Goal: Task Accomplishment & Management: Manage account settings

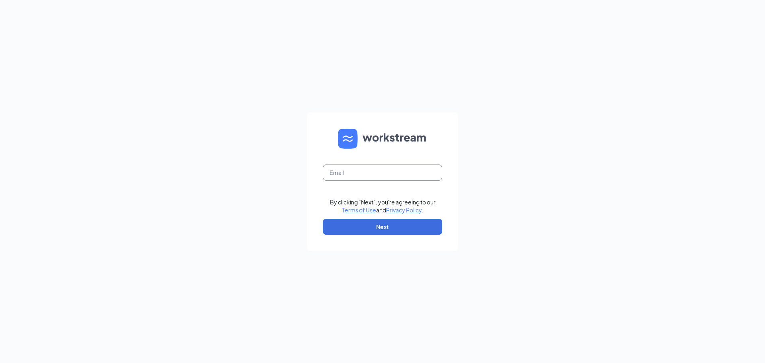
click at [403, 171] on input "text" at bounding box center [383, 173] width 120 height 16
type input "BrennaSanz@gmail.com"
click at [350, 228] on button "Next" at bounding box center [383, 227] width 120 height 16
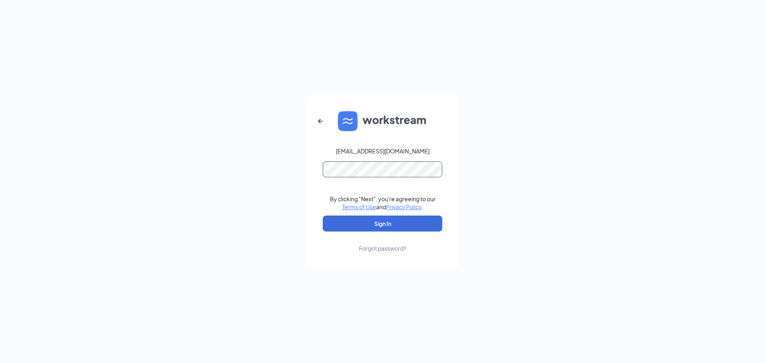
click at [323, 216] on button "Sign In" at bounding box center [383, 224] width 120 height 16
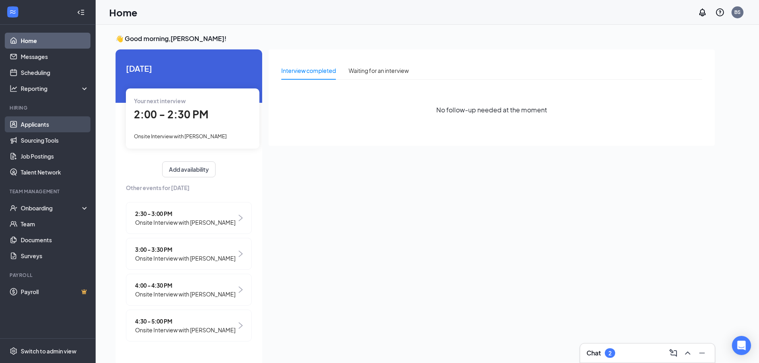
click at [57, 126] on link "Applicants" at bounding box center [55, 124] width 68 height 16
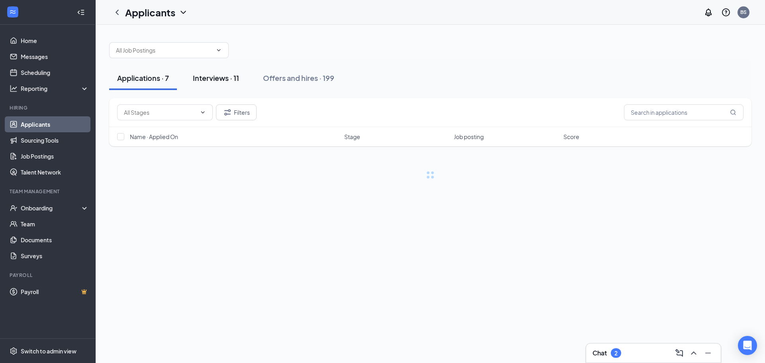
click at [215, 85] on button "Interviews · 11" at bounding box center [216, 78] width 62 height 24
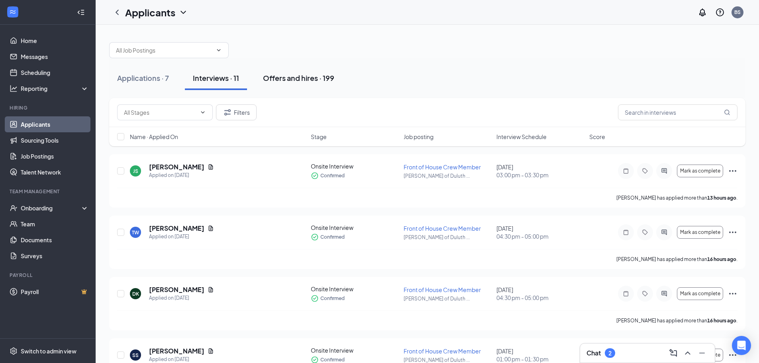
click at [275, 70] on button "Offers and hires · 199" at bounding box center [298, 78] width 87 height 24
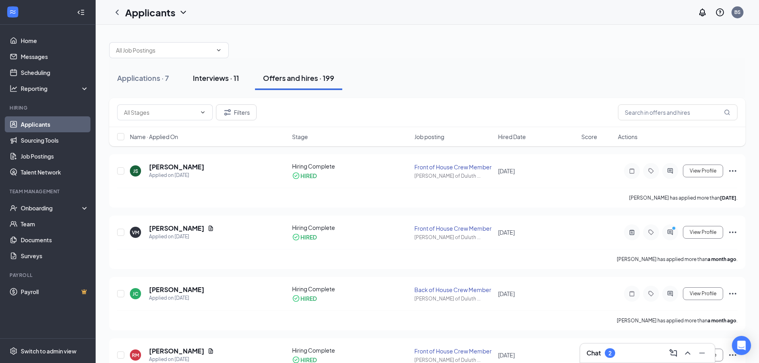
click at [221, 86] on button "Interviews · 11" at bounding box center [216, 78] width 62 height 24
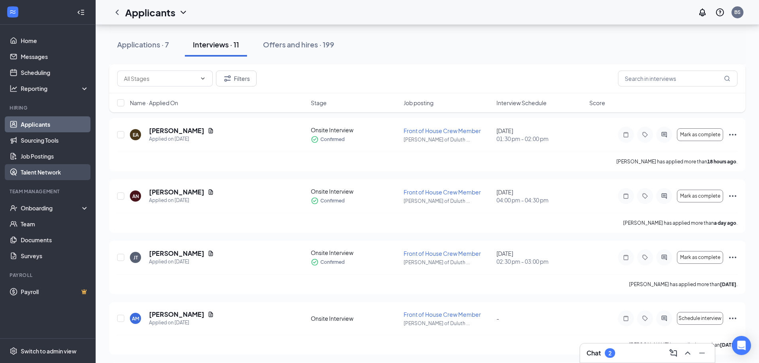
scroll to position [268, 0]
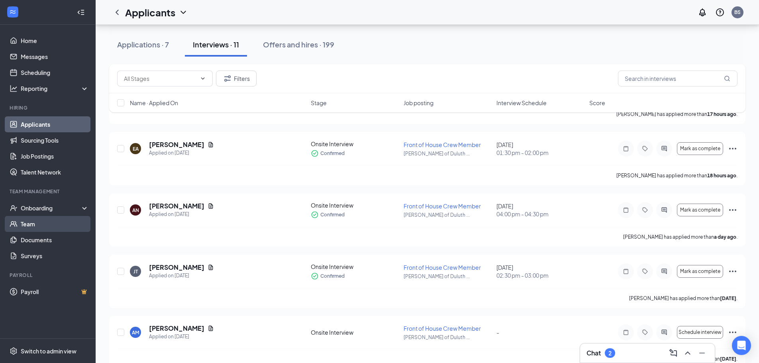
click at [31, 217] on link "Team" at bounding box center [55, 224] width 68 height 16
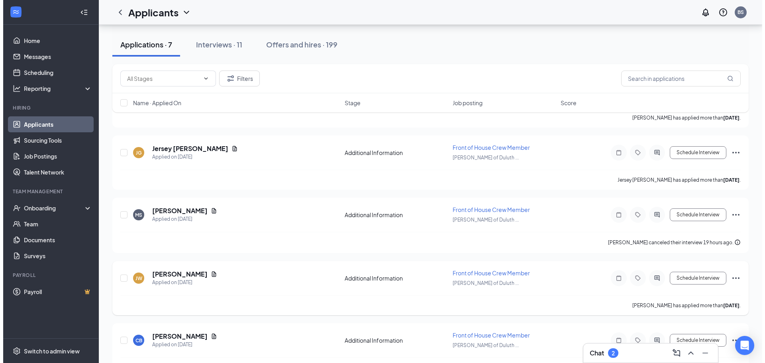
scroll to position [230, 0]
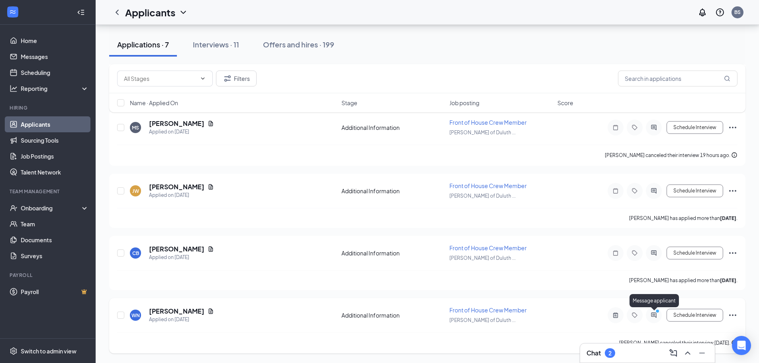
click at [652, 315] on icon "ActiveChat" at bounding box center [654, 315] width 10 height 6
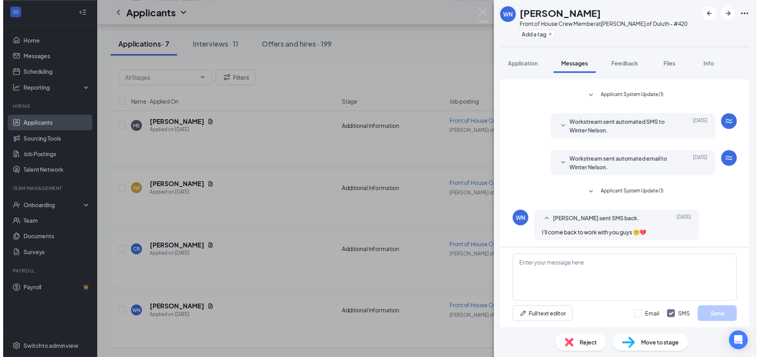
scroll to position [192, 0]
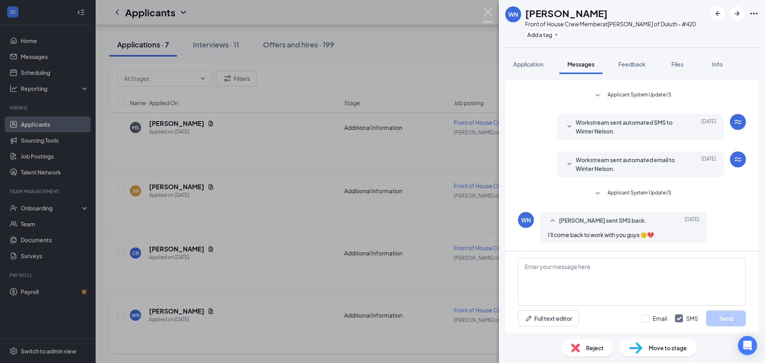
click at [483, 17] on img at bounding box center [488, 16] width 10 height 16
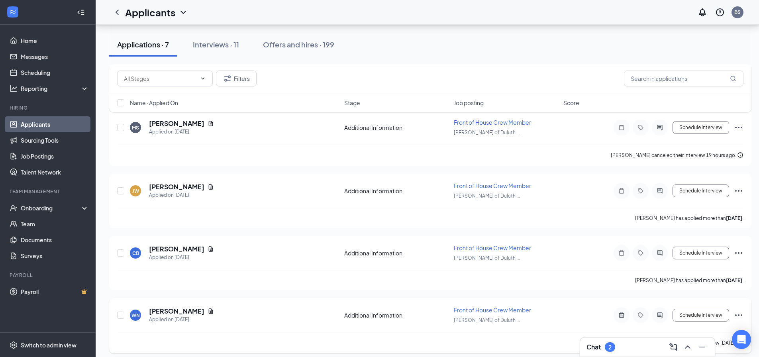
click at [630, 352] on div "Chat 2" at bounding box center [648, 347] width 122 height 13
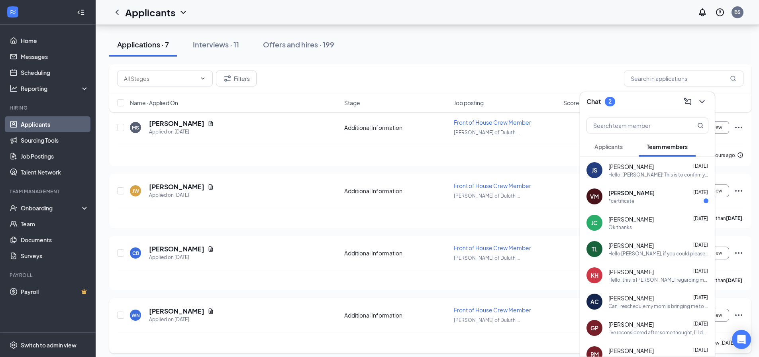
click at [665, 203] on div "*certificate" at bounding box center [659, 201] width 100 height 7
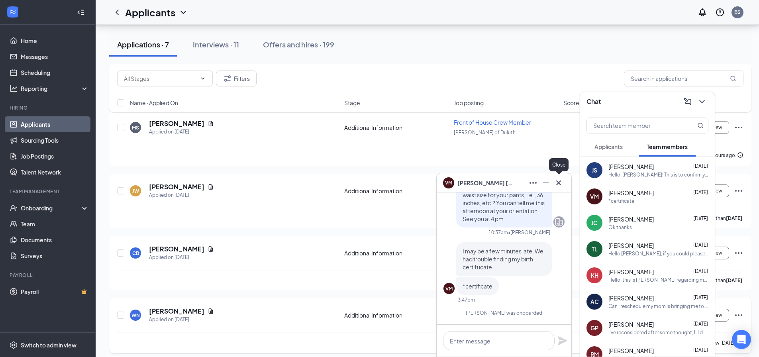
click at [565, 181] on button at bounding box center [559, 183] width 13 height 13
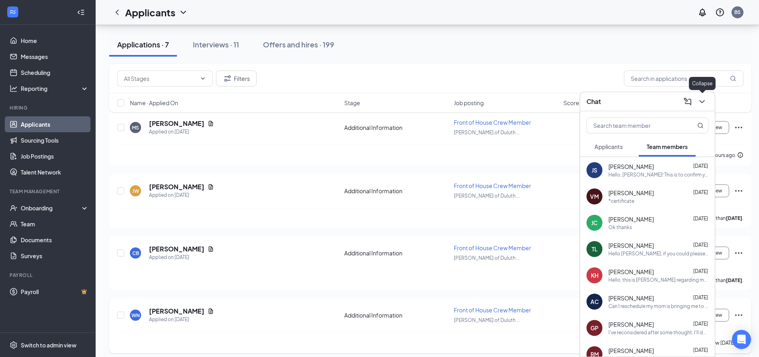
click at [704, 100] on icon "ChevronDown" at bounding box center [702, 101] width 5 height 3
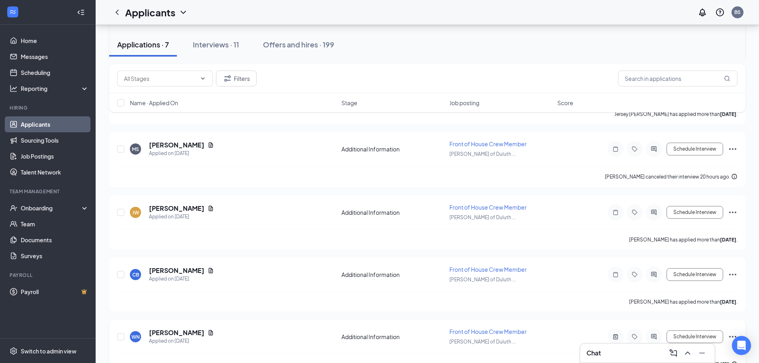
scroll to position [230, 0]
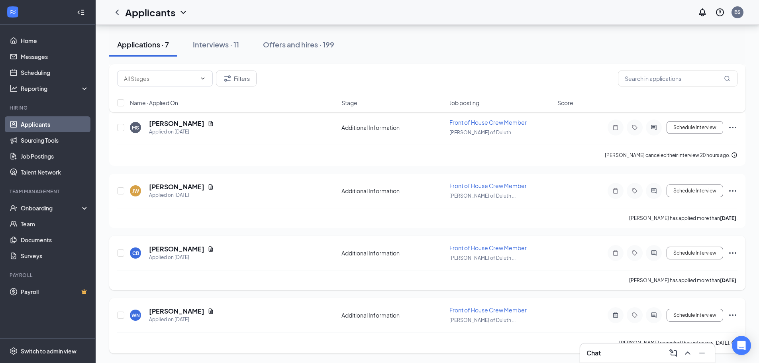
click at [734, 256] on icon "Ellipses" at bounding box center [733, 253] width 10 height 10
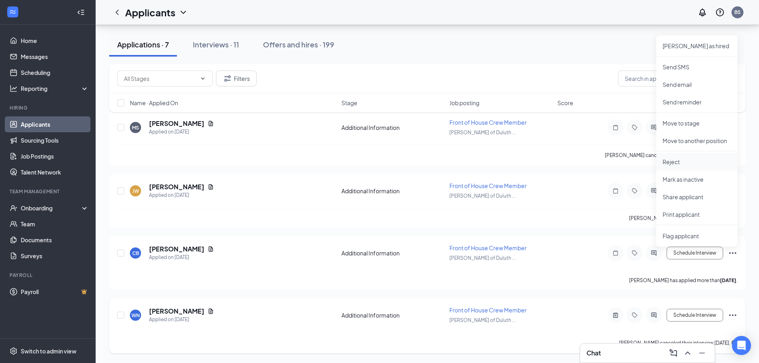
click at [700, 158] on p "Reject" at bounding box center [697, 162] width 69 height 8
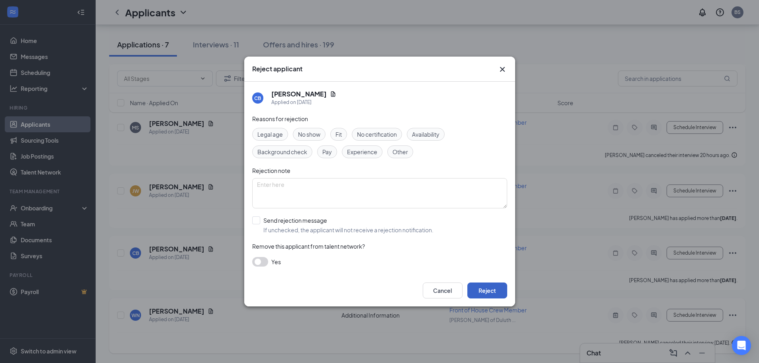
click at [492, 289] on button "Reject" at bounding box center [488, 291] width 40 height 16
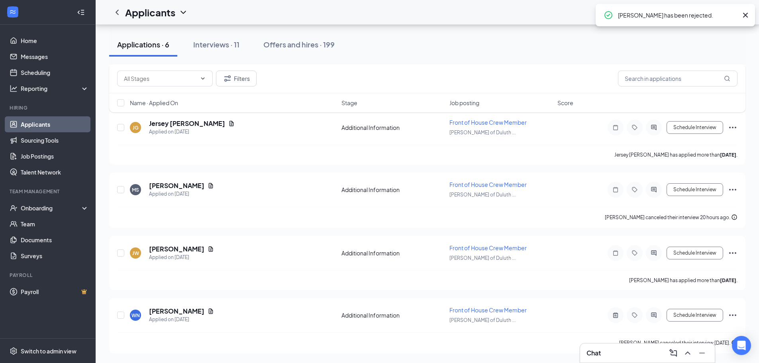
scroll to position [168, 0]
click at [734, 253] on icon "Ellipses" at bounding box center [733, 253] width 10 height 10
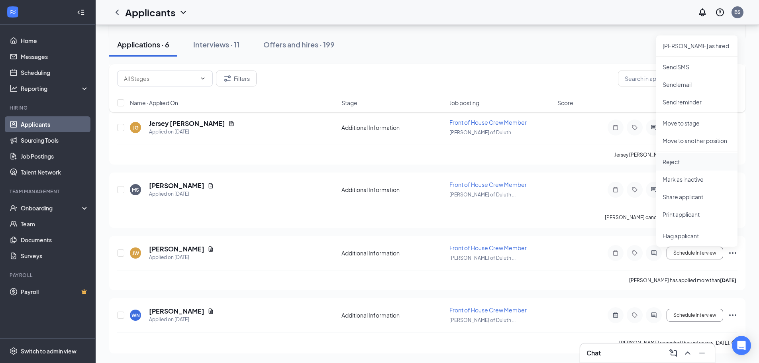
click at [696, 157] on li "Reject" at bounding box center [697, 162] width 81 height 18
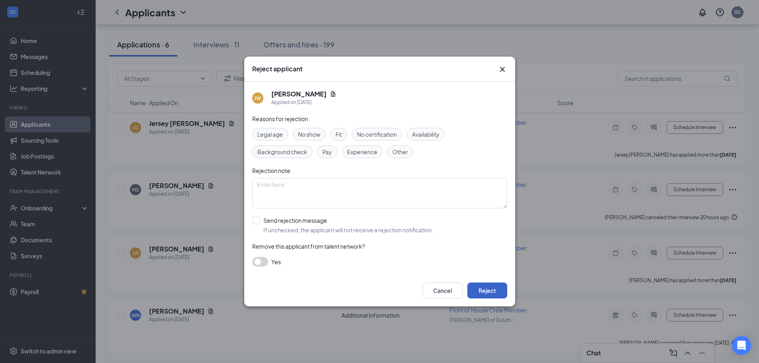
click at [476, 291] on button "Reject" at bounding box center [488, 291] width 40 height 16
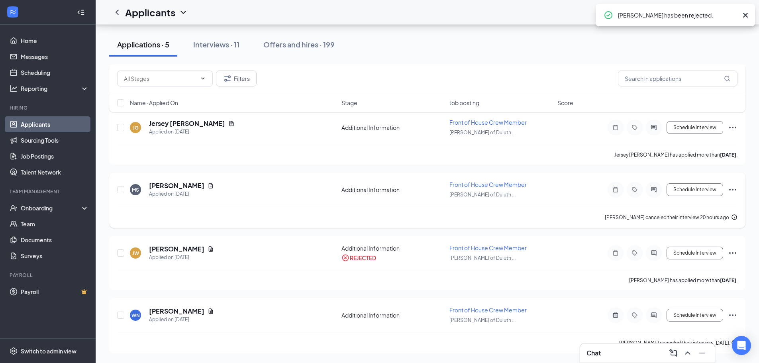
click at [733, 188] on icon "Ellipses" at bounding box center [733, 190] width 10 height 10
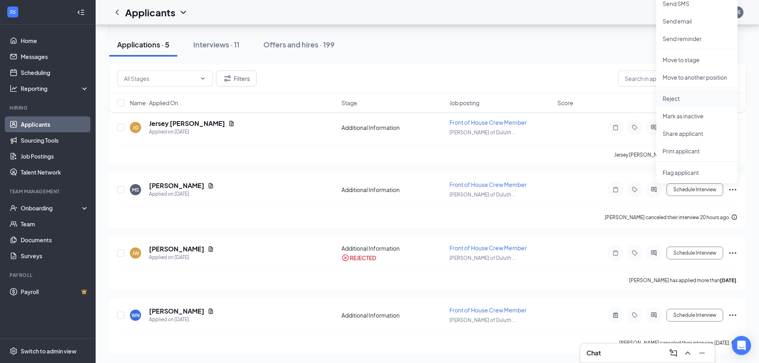
click at [684, 101] on p "Reject" at bounding box center [697, 98] width 69 height 8
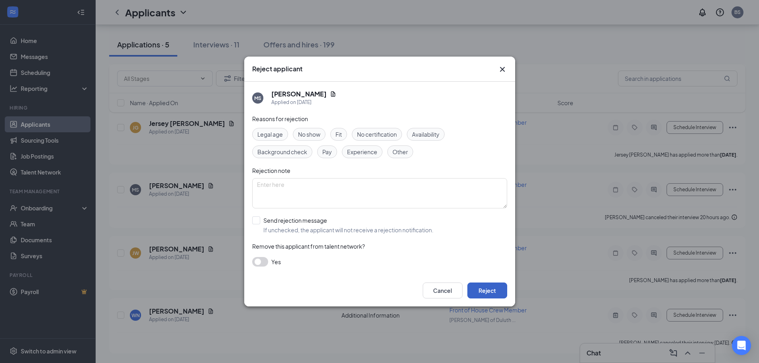
click at [488, 289] on button "Reject" at bounding box center [488, 291] width 40 height 16
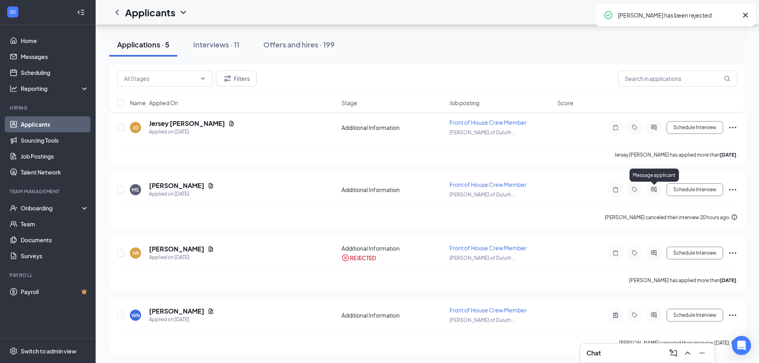
scroll to position [43, 0]
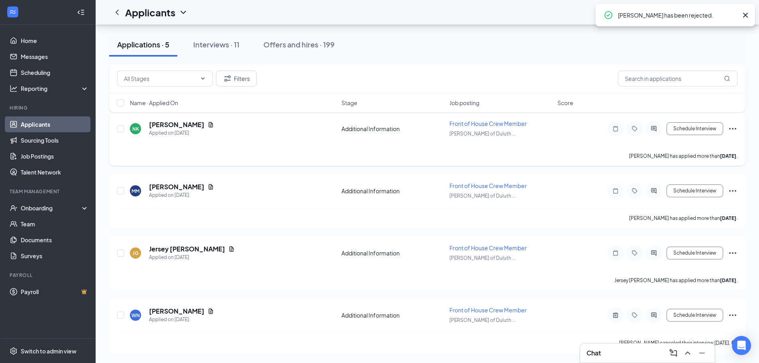
click at [734, 128] on icon "Ellipses" at bounding box center [733, 129] width 10 height 10
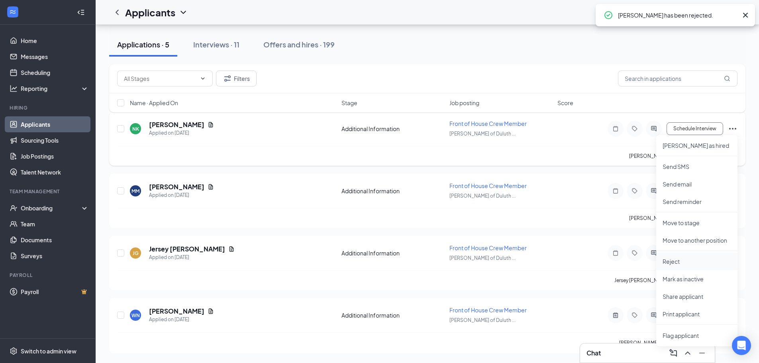
click at [693, 256] on li "Reject" at bounding box center [697, 262] width 81 height 18
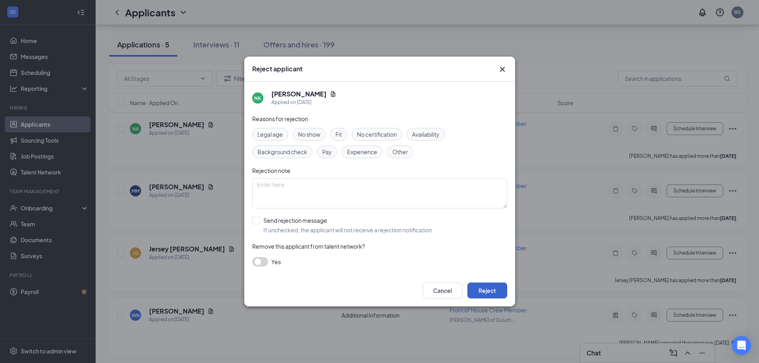
click at [489, 290] on button "Reject" at bounding box center [488, 291] width 40 height 16
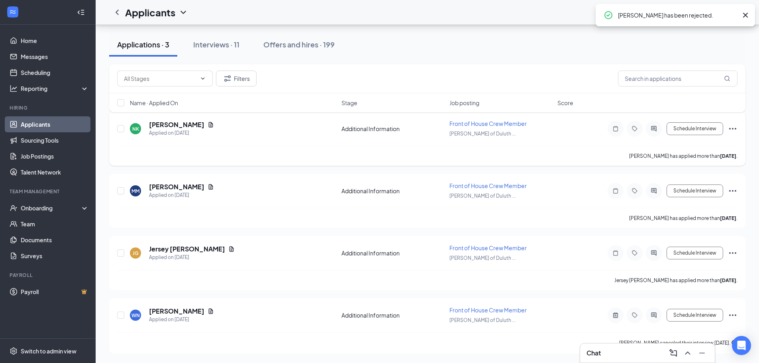
scroll to position [0, 0]
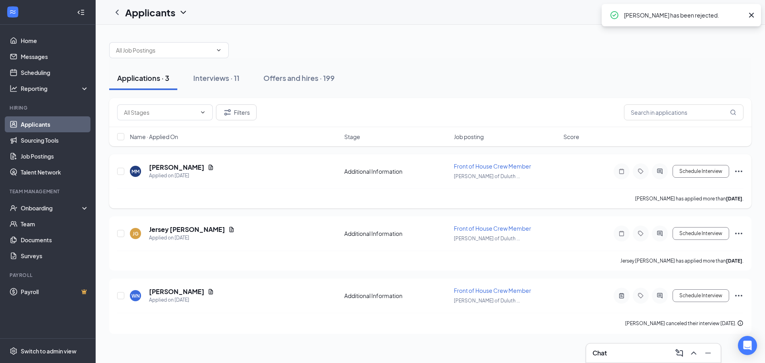
click at [737, 166] on div "Schedule Interview [PERSON_NAME] as hired Send SMS Send email Send reminder Mov…" at bounding box center [672, 171] width 144 height 16
click at [240, 78] on div "Interviews · 11" at bounding box center [216, 78] width 46 height 10
